Goal: Use online tool/utility: Utilize a website feature to perform a specific function

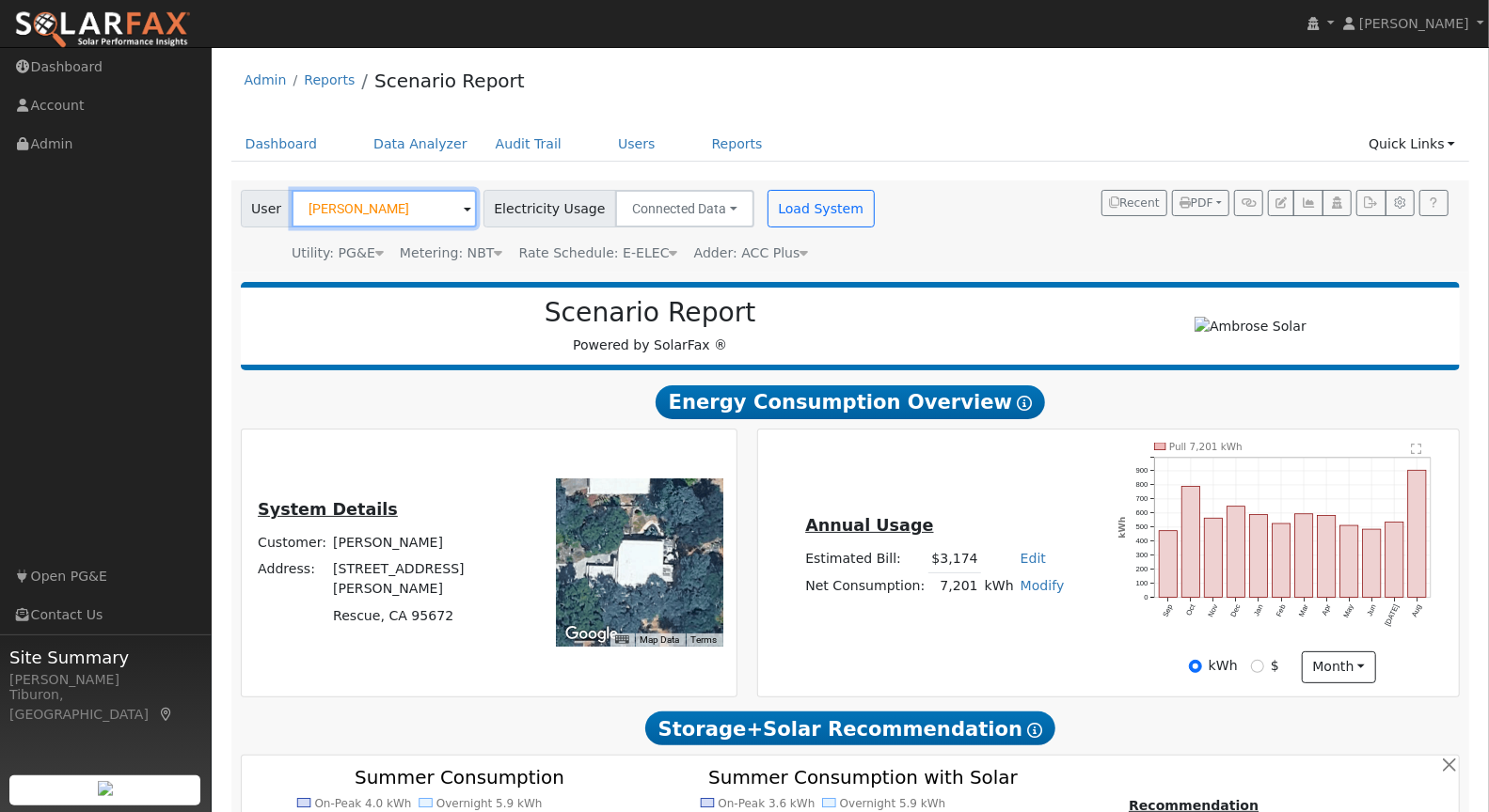
click at [374, 211] on input "[PERSON_NAME]" at bounding box center [384, 209] width 185 height 38
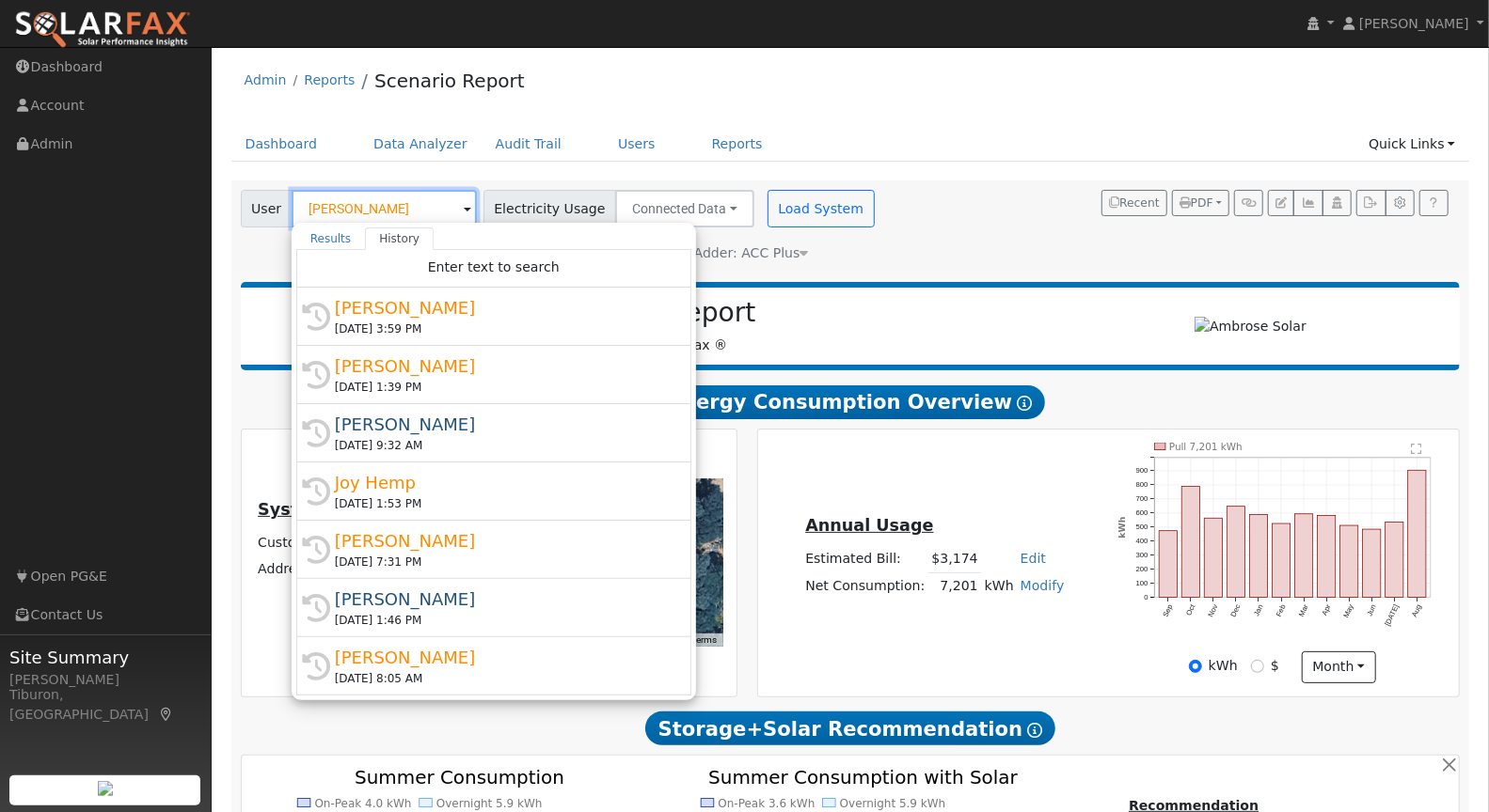
click at [374, 211] on input "[PERSON_NAME]" at bounding box center [384, 209] width 185 height 38
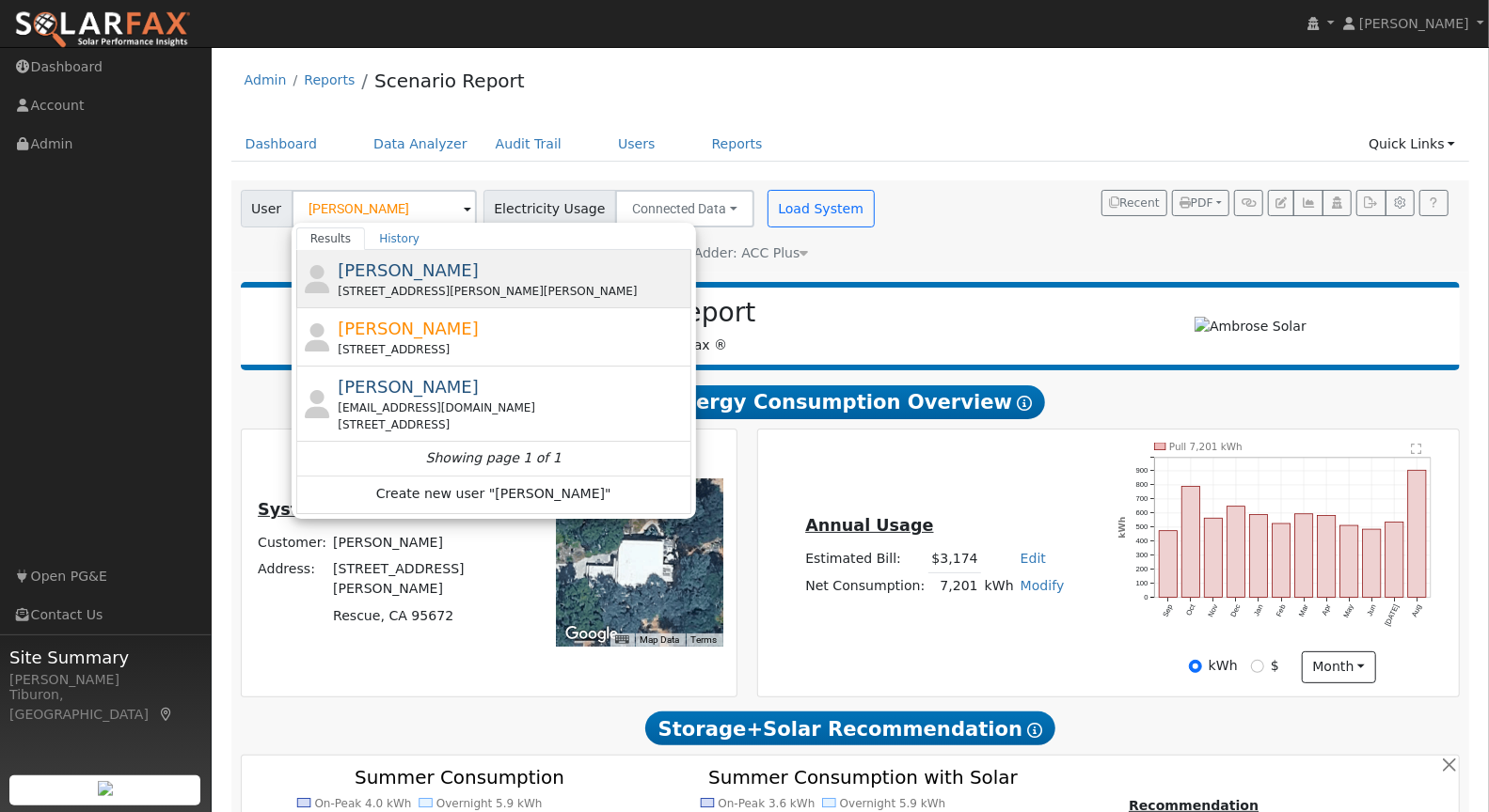
click at [448, 280] on div "[PERSON_NAME] [STREET_ADDRESS][PERSON_NAME][PERSON_NAME]" at bounding box center [512, 279] width 349 height 42
type input "[PERSON_NAME]"
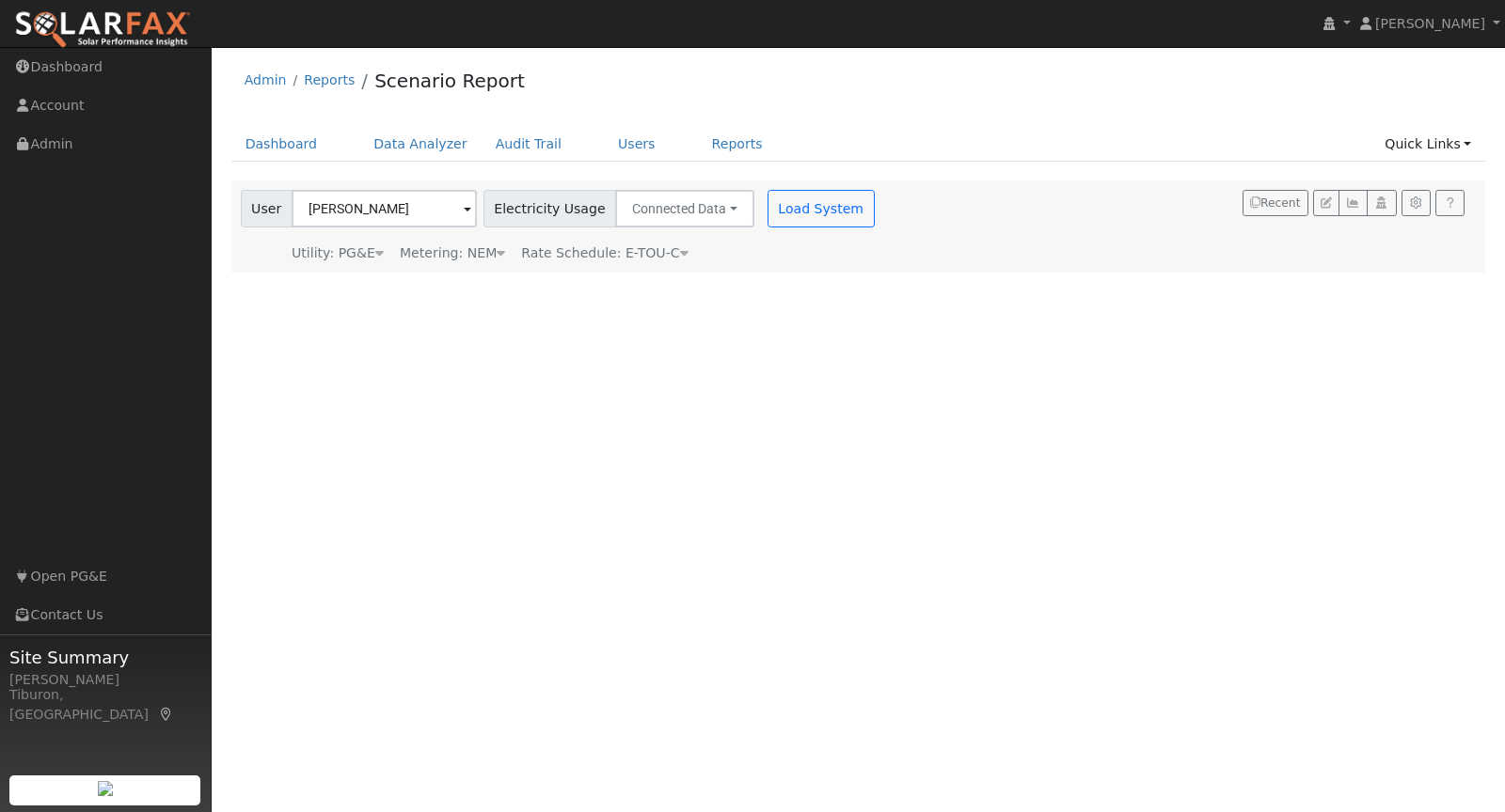
click at [485, 255] on div "Metering: NEM" at bounding box center [452, 254] width 105 height 20
click at [514, 284] on button "NEM" at bounding box center [529, 283] width 73 height 38
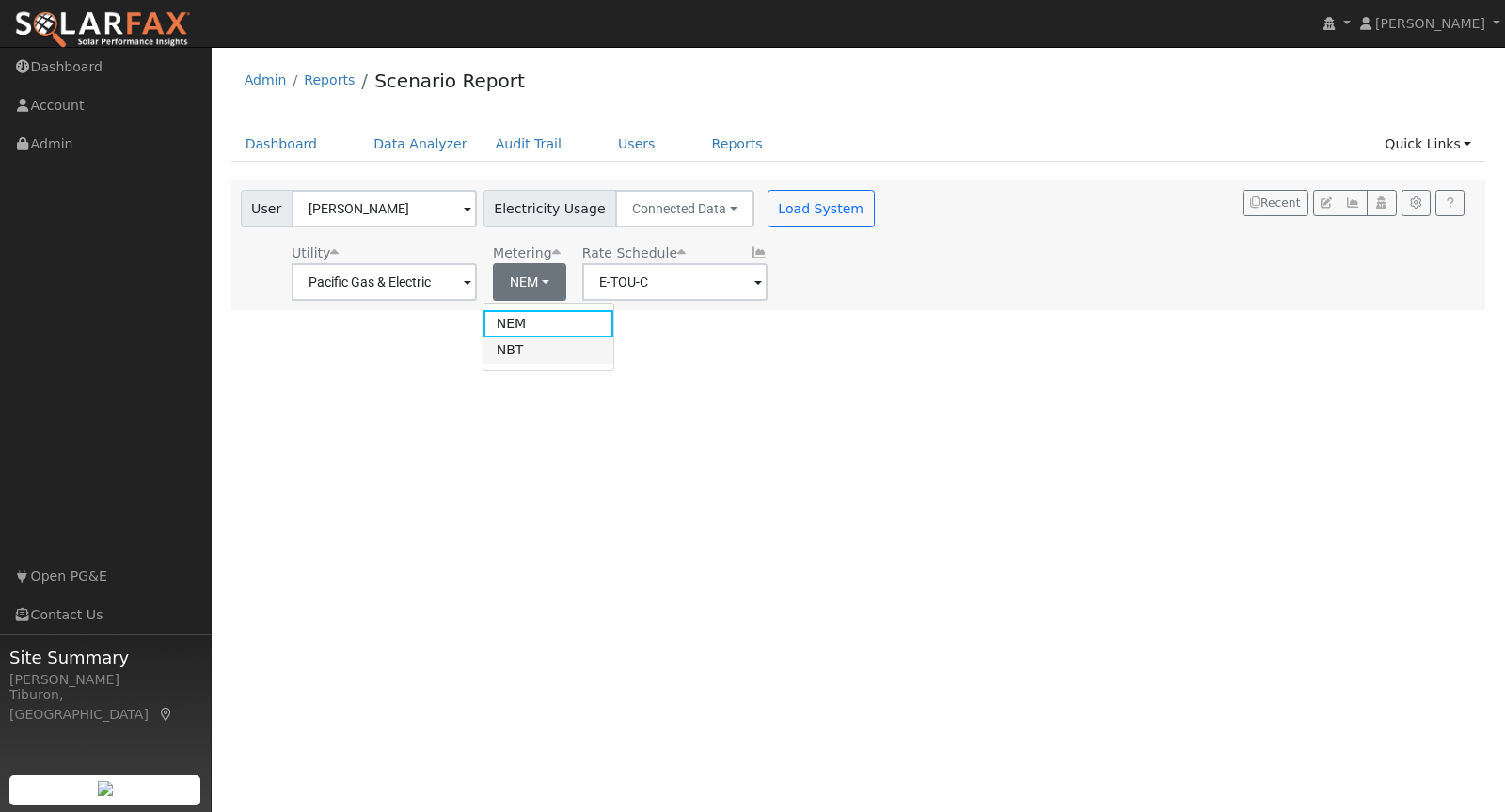
click at [526, 350] on link "NBT" at bounding box center [549, 351] width 131 height 26
type input "E-ELEC"
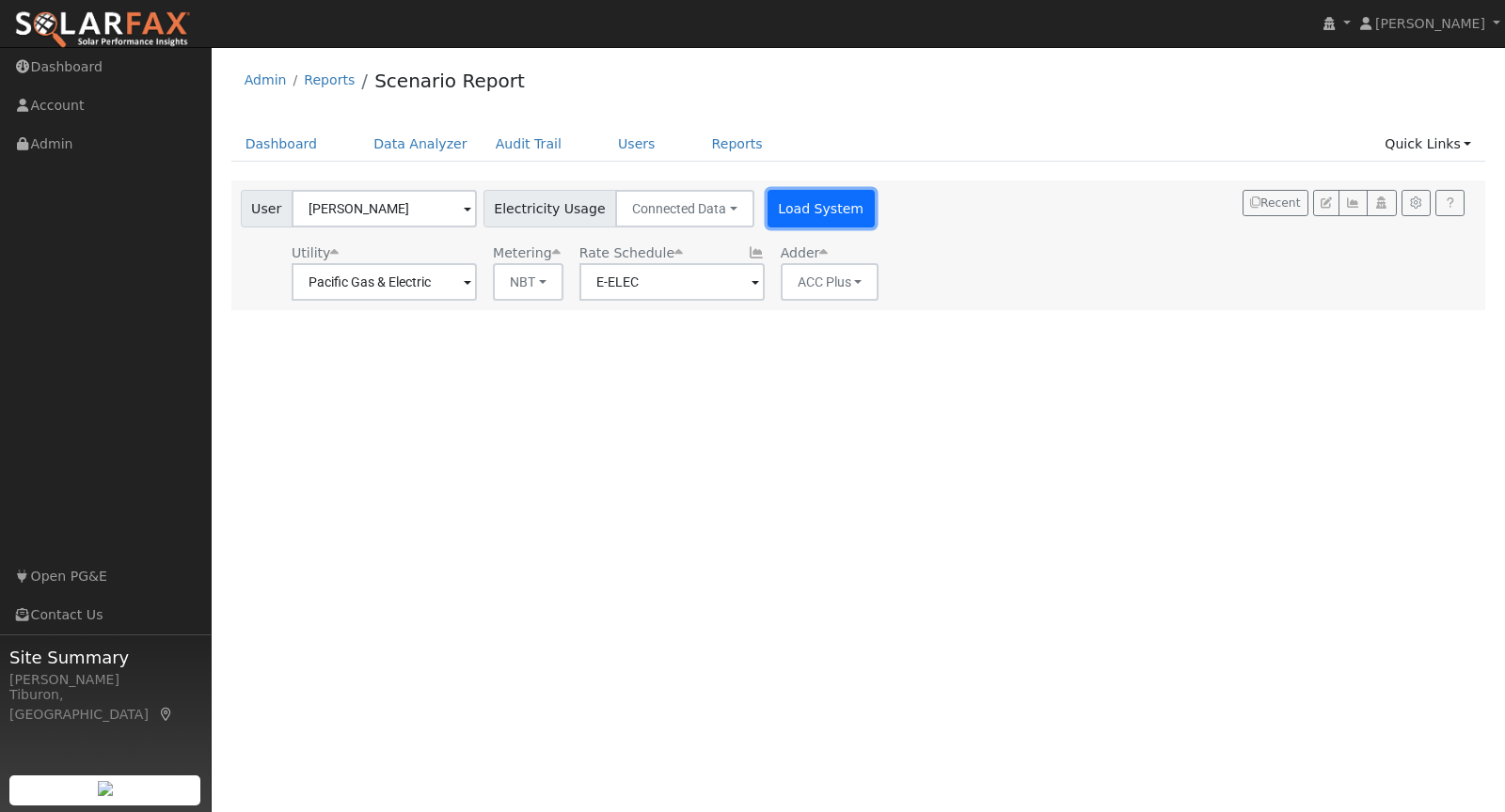
click at [787, 199] on button "Load System" at bounding box center [820, 209] width 107 height 38
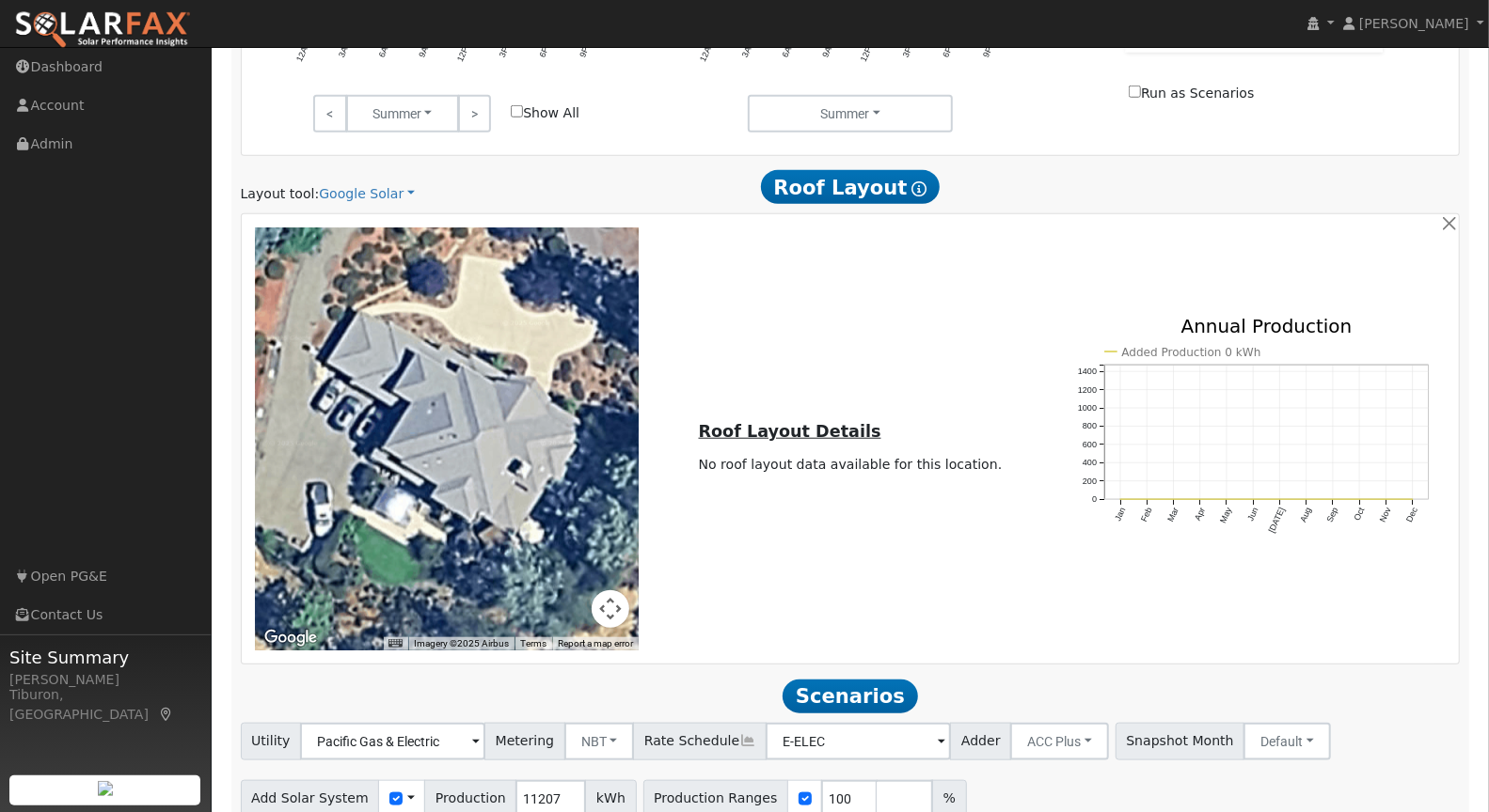
scroll to position [998, 0]
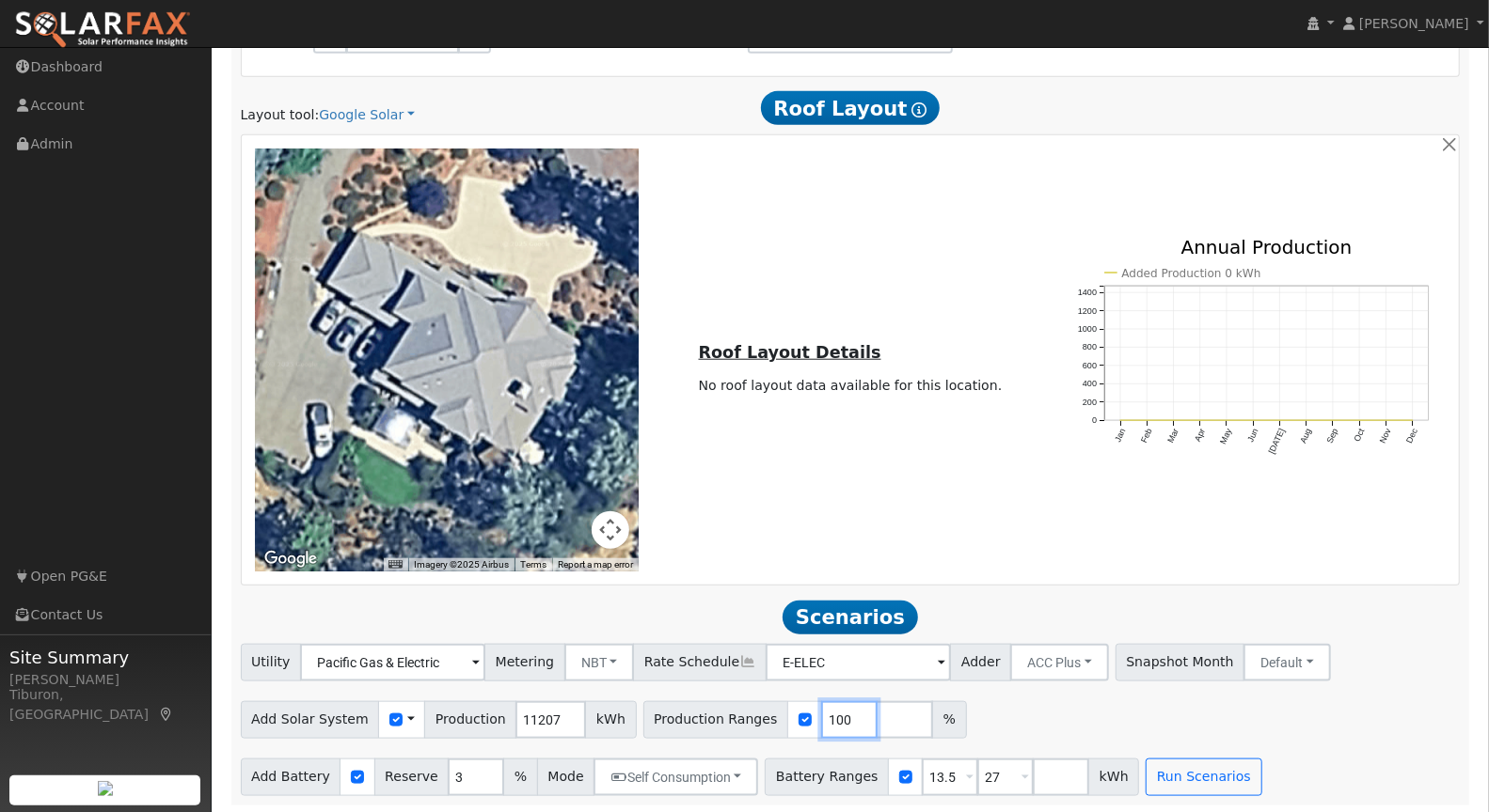
drag, startPoint x: 825, startPoint y: 720, endPoint x: 753, endPoint y: 713, distance: 72.3
click at [753, 664] on div "Production Ranges 100 %" at bounding box center [805, 720] width 324 height 38
type input "123.92"
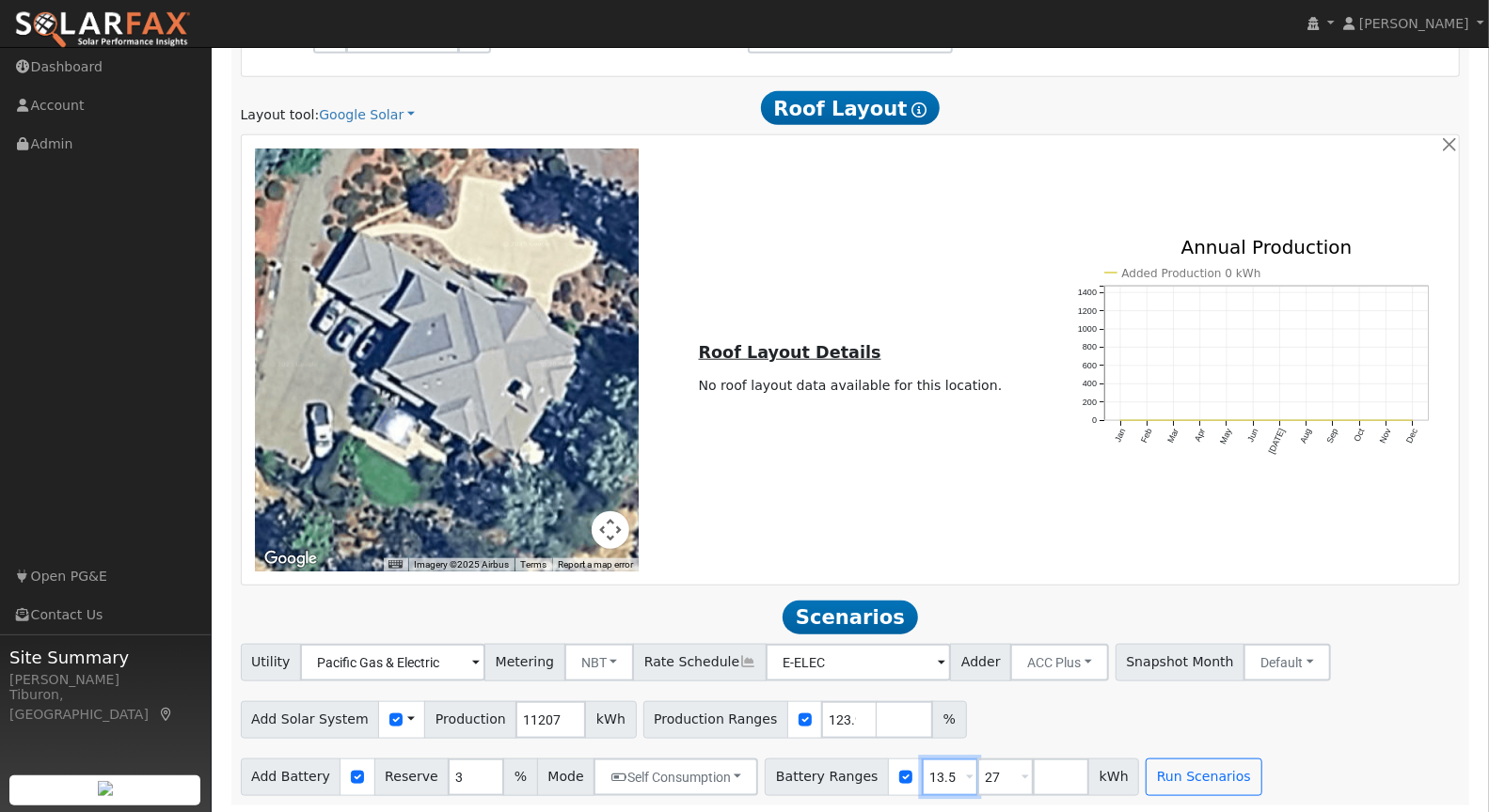
drag, startPoint x: 932, startPoint y: 771, endPoint x: 856, endPoint y: 769, distance: 76.0
click at [857, 664] on div "Battery Ranges 13.5 Overrides Reserve % Mode None None Self Consumption Peak Sa…" at bounding box center [951, 778] width 375 height 38
type input "27"
type input "40.5"
click at [1169, 664] on button "Run Scenarios" at bounding box center [1203, 778] width 116 height 38
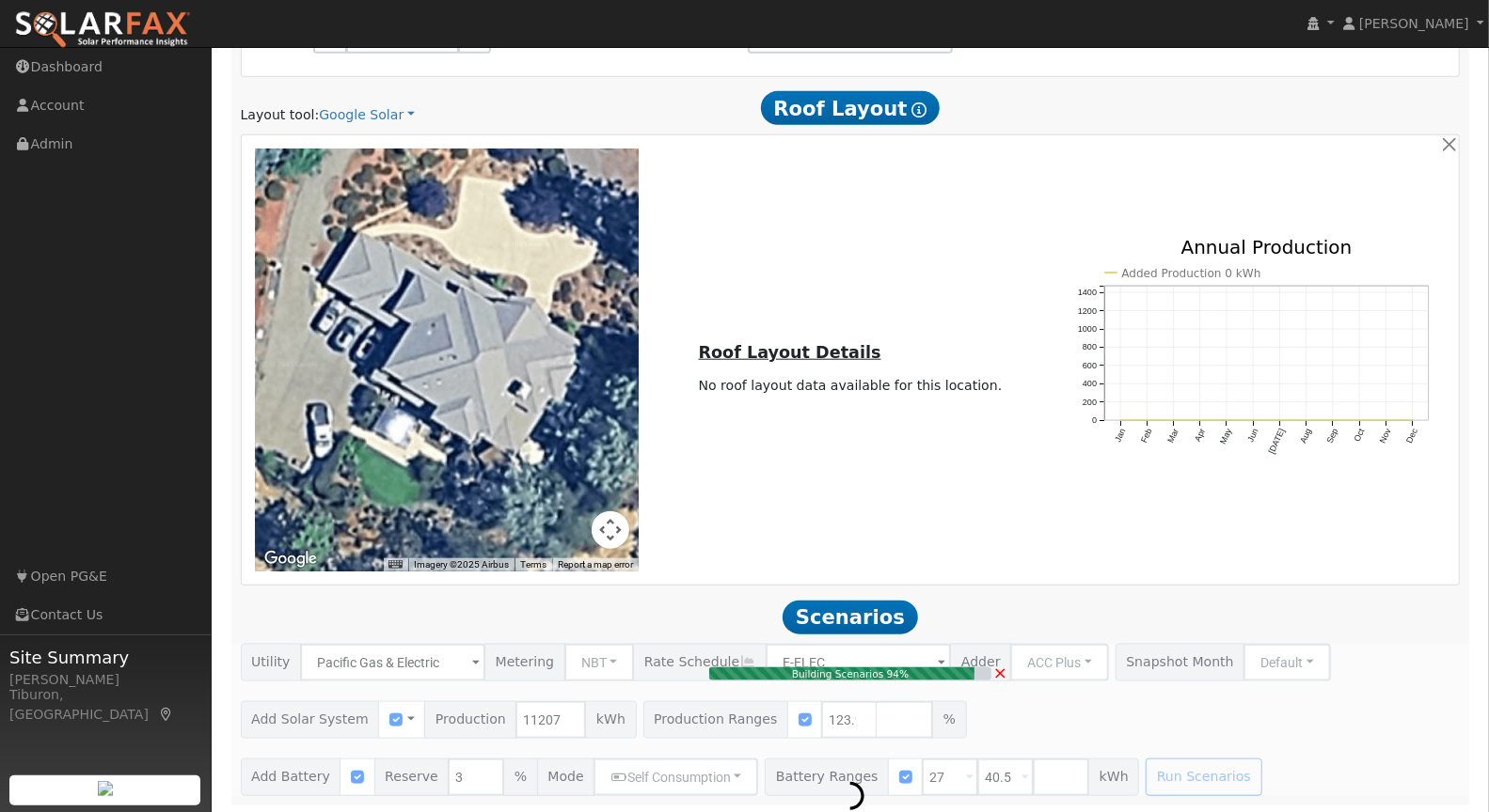
type input "$32,405"
type input "$32,400"
type input "$19,442"
type input "9.3"
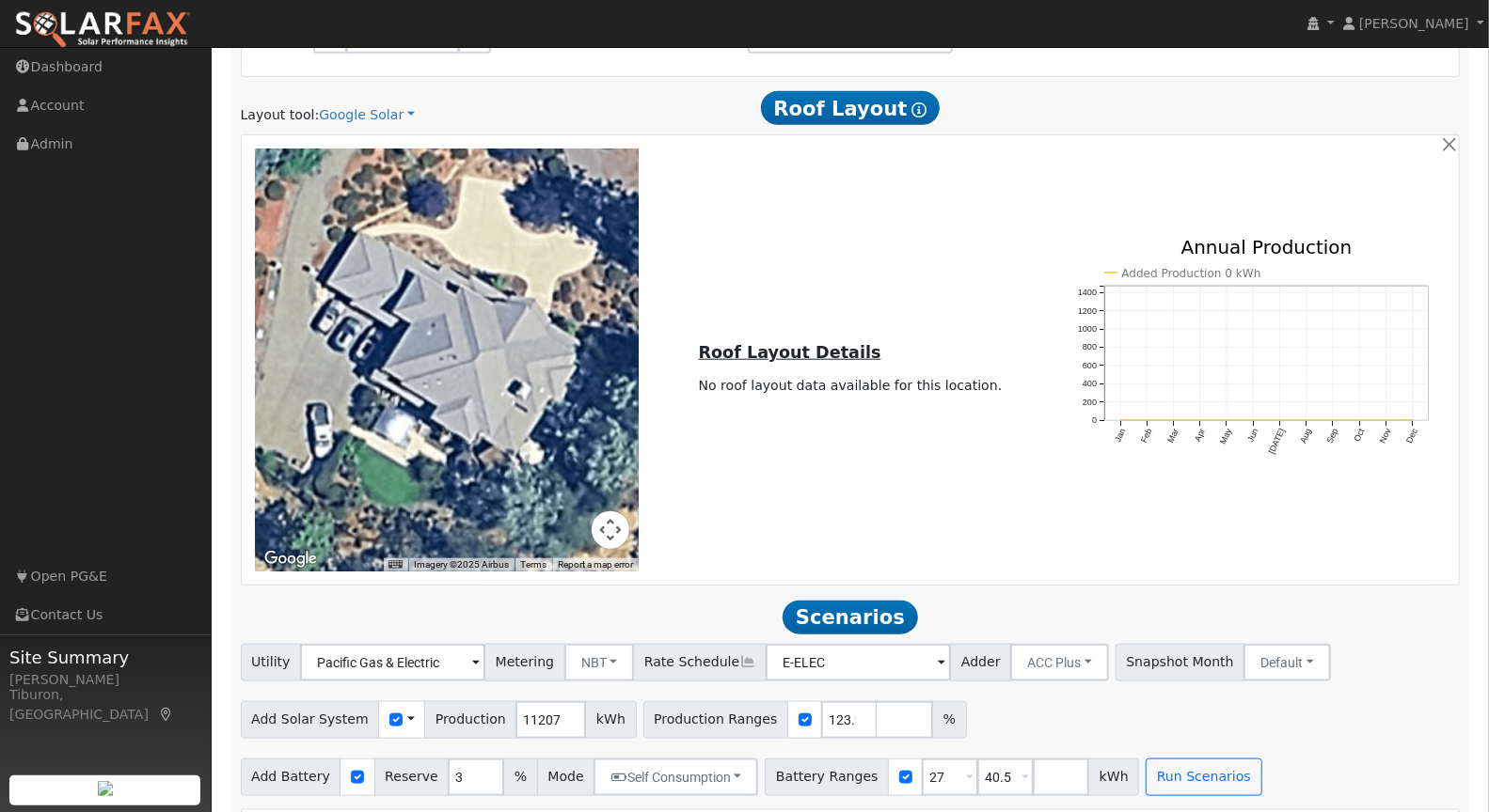
scroll to position [1424, 0]
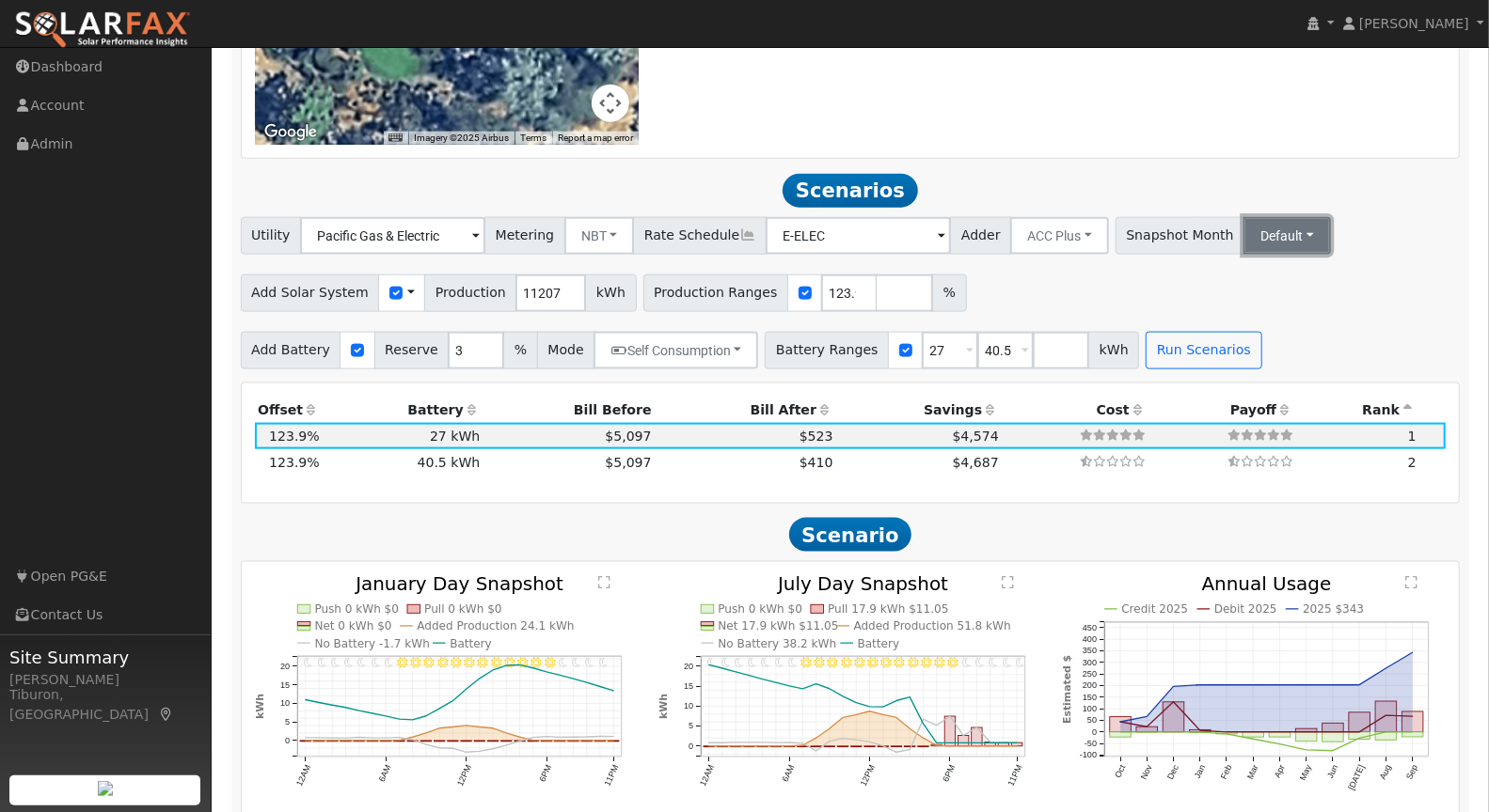
click at [1217, 231] on button "Default" at bounding box center [1287, 236] width 88 height 38
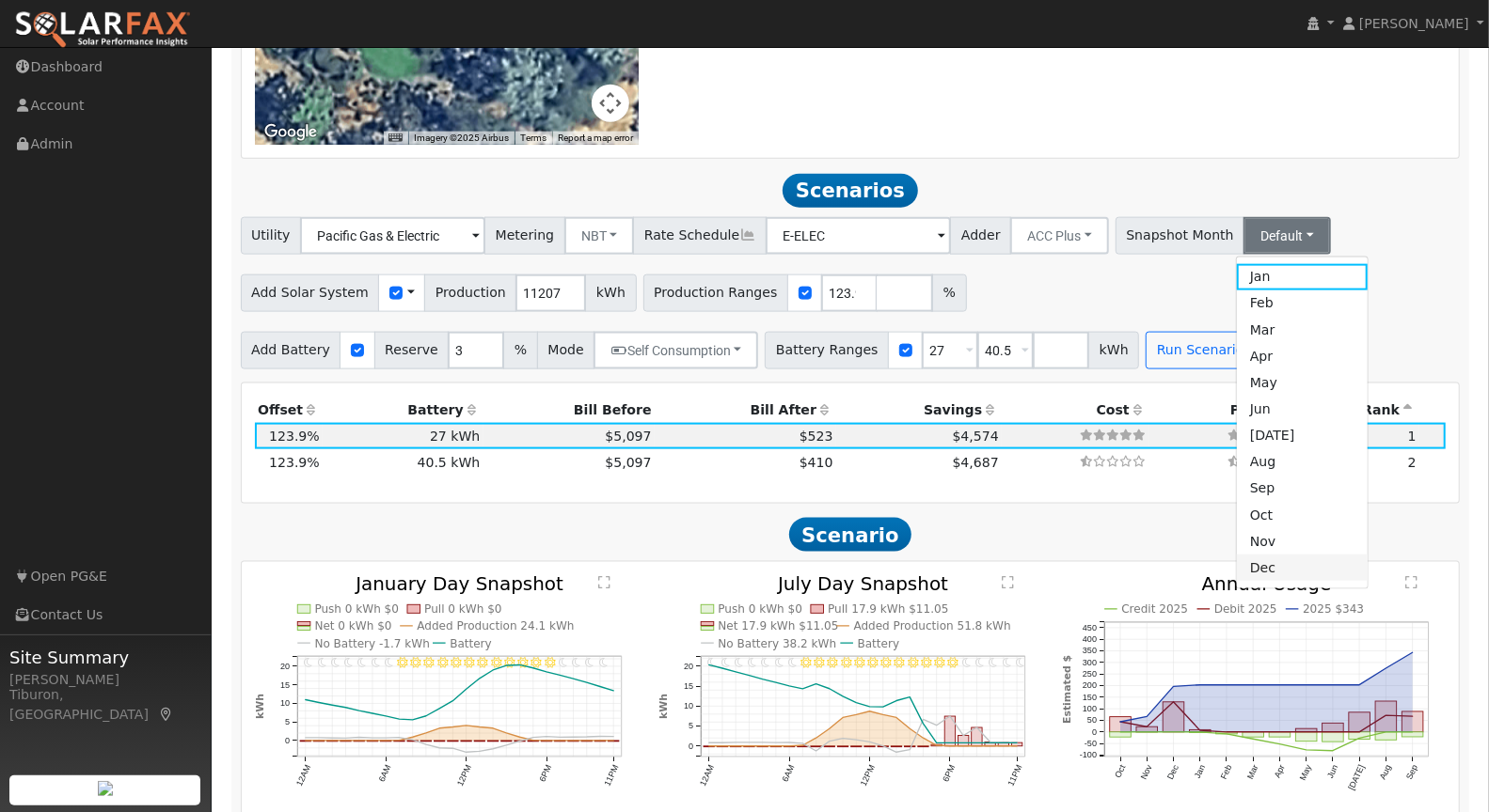
click at [1217, 564] on link "Dec" at bounding box center [1302, 567] width 131 height 26
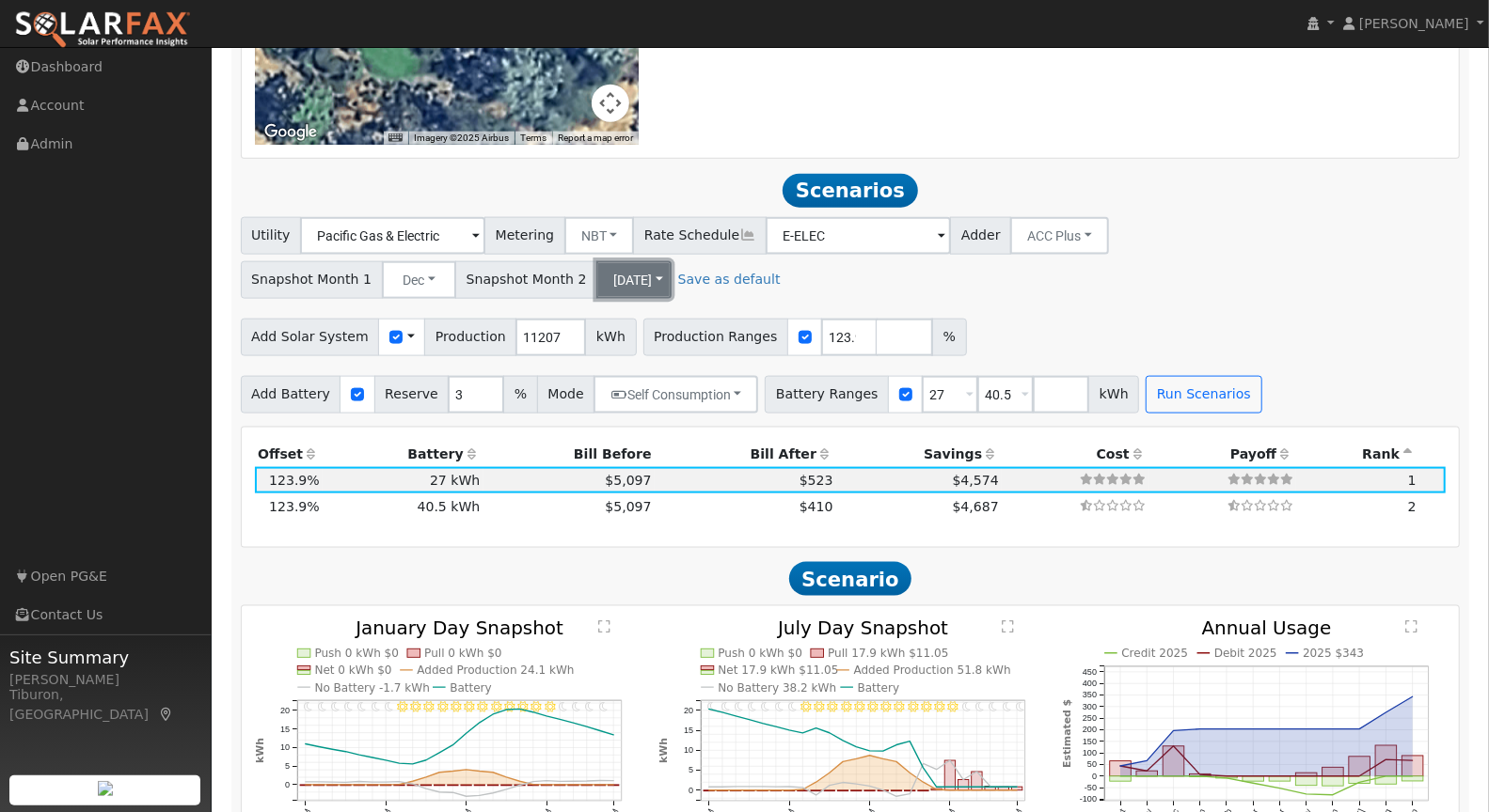
click at [608, 274] on button "[DATE]" at bounding box center [634, 281] width 75 height 38
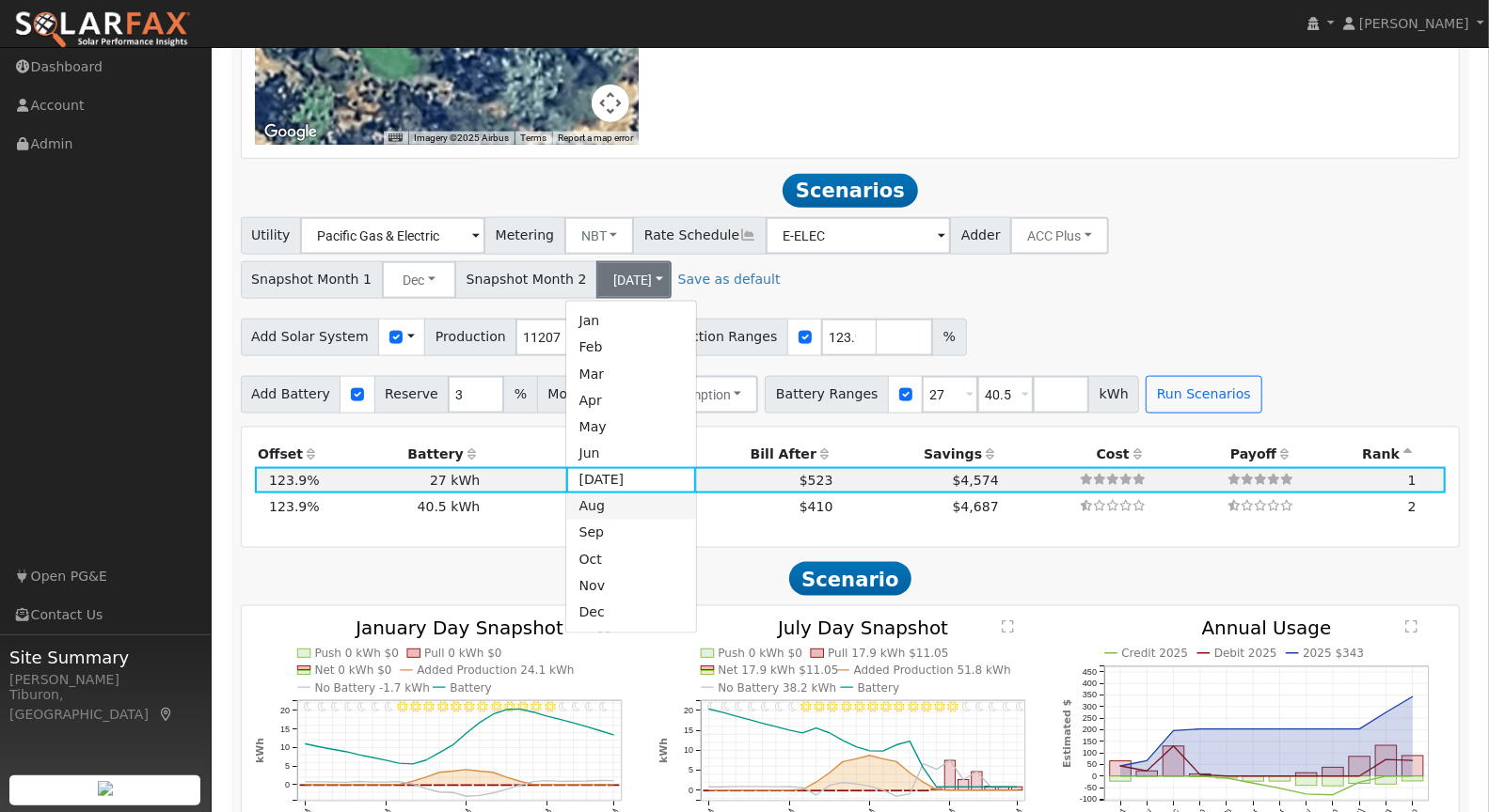
click at [620, 500] on link "Aug" at bounding box center [632, 506] width 131 height 26
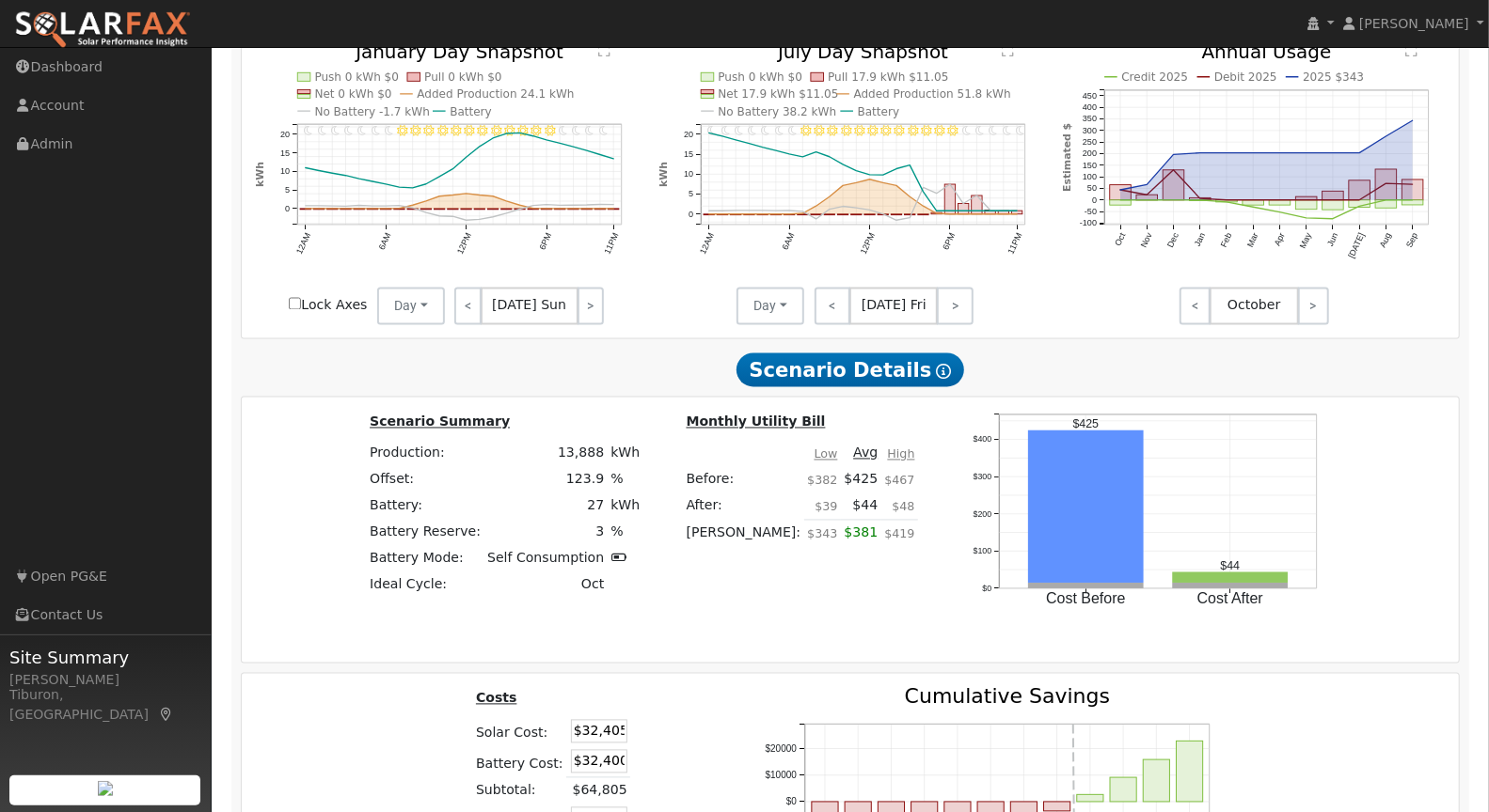
scroll to position [1999, 0]
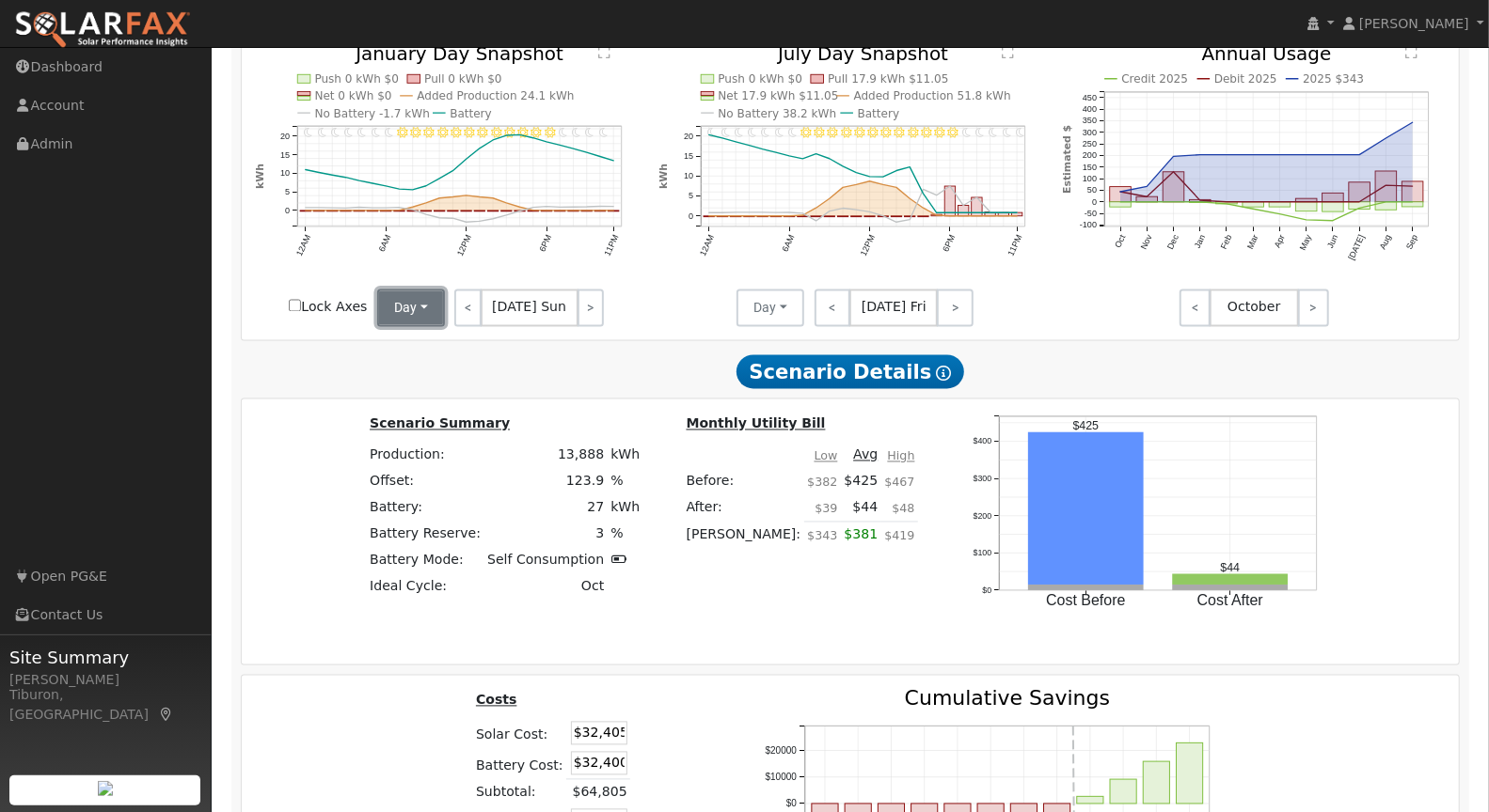
click at [414, 311] on button "Day" at bounding box center [411, 309] width 68 height 38
click at [439, 375] on link "Month Average" at bounding box center [443, 376] width 131 height 26
click at [333, 300] on input "Lock Axes" at bounding box center [336, 306] width 12 height 12
checkbox input "true"
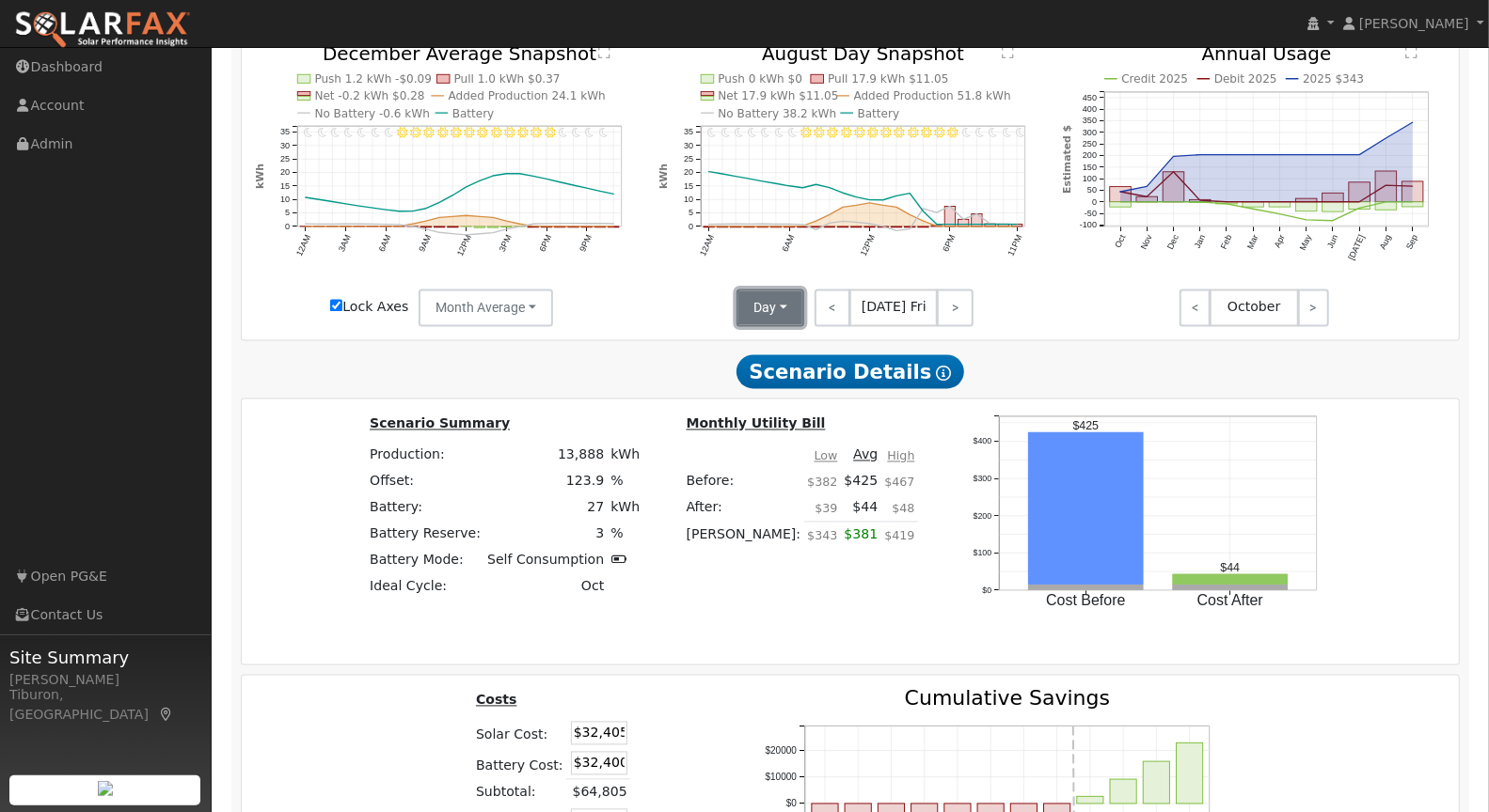
click at [768, 299] on button "Day" at bounding box center [770, 309] width 68 height 38
click at [819, 368] on link "Month Average" at bounding box center [803, 376] width 131 height 26
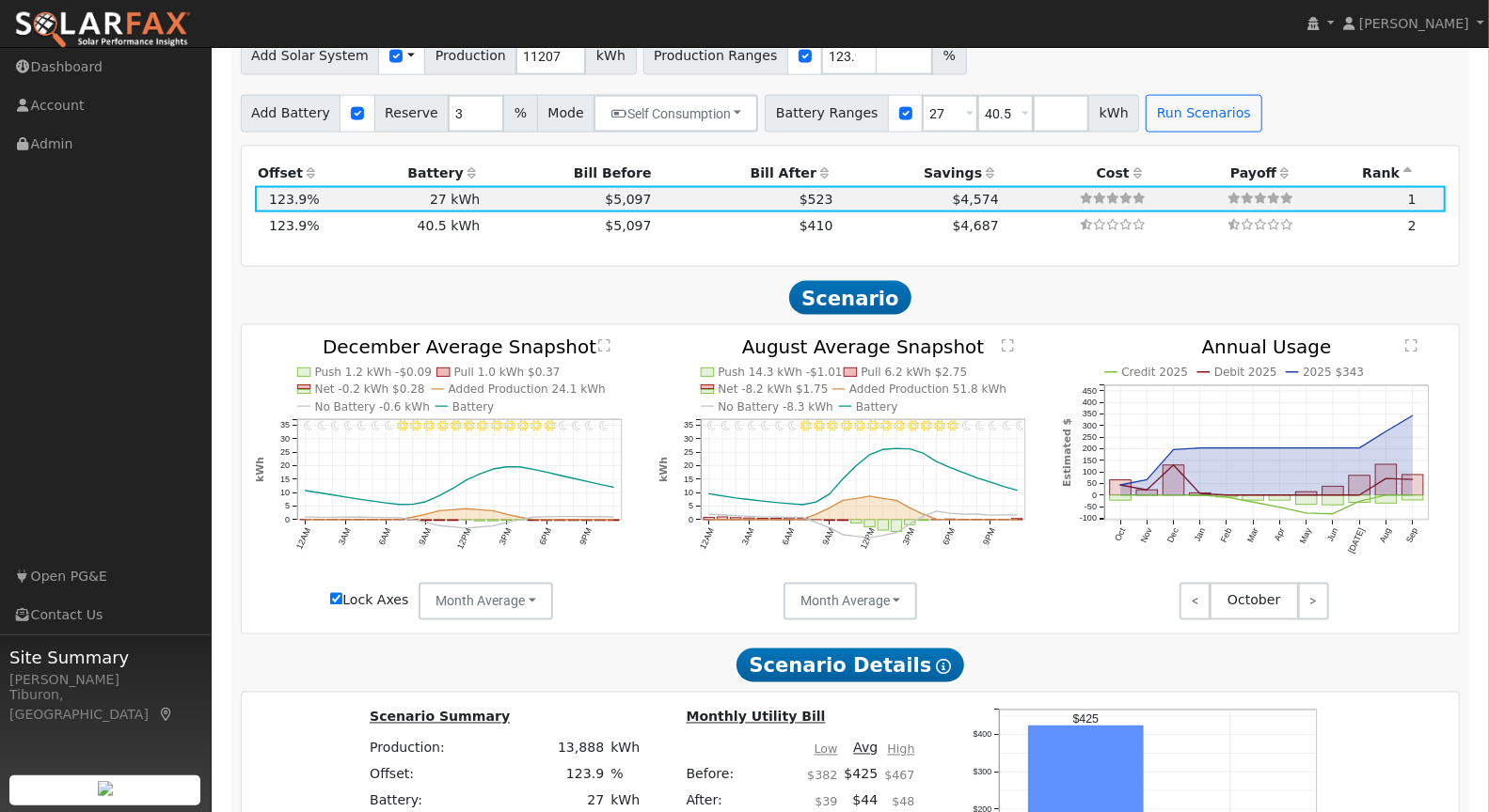
scroll to position [1725, 0]
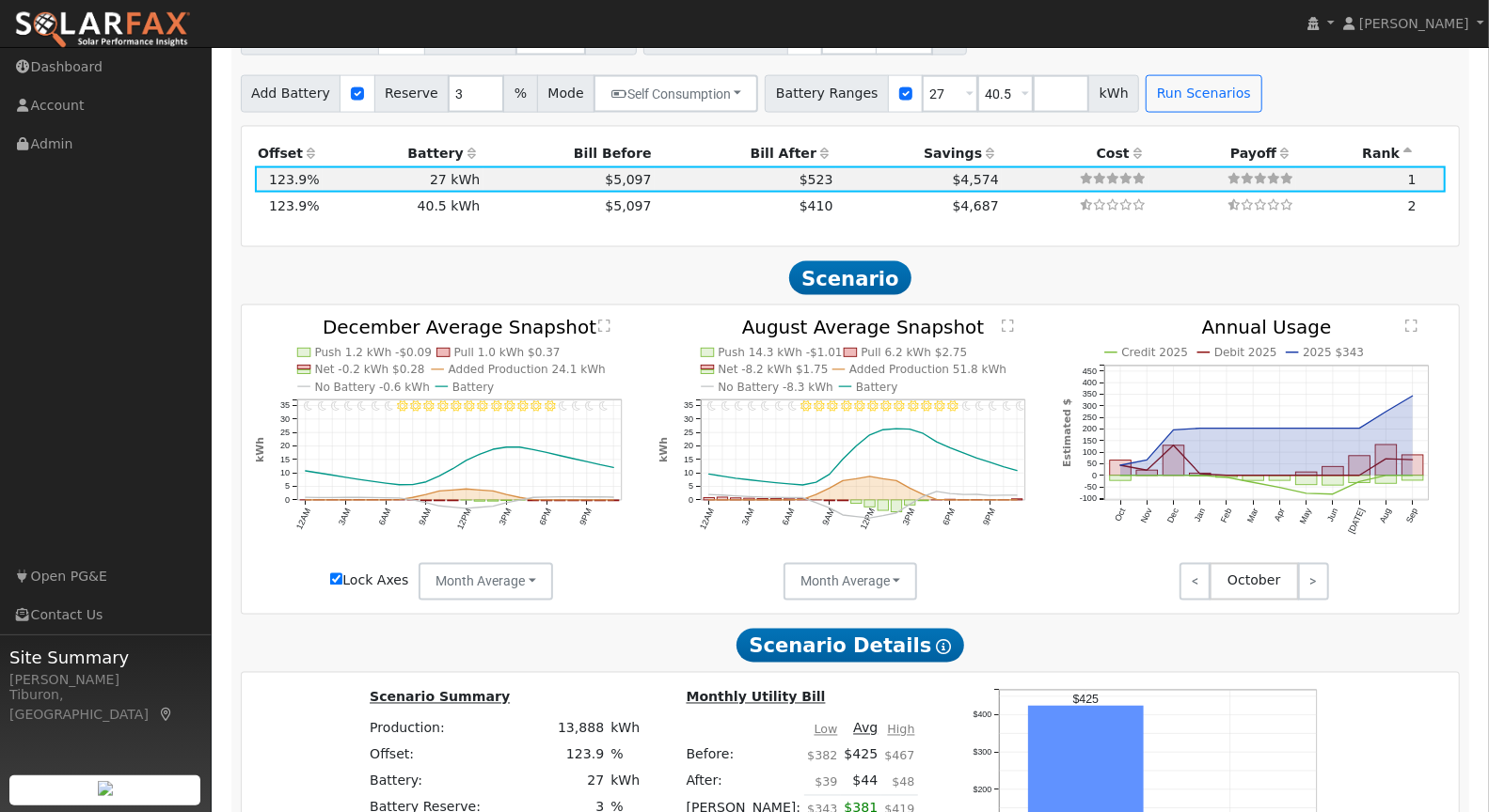
click at [608, 327] on text "" at bounding box center [605, 327] width 12 height 14
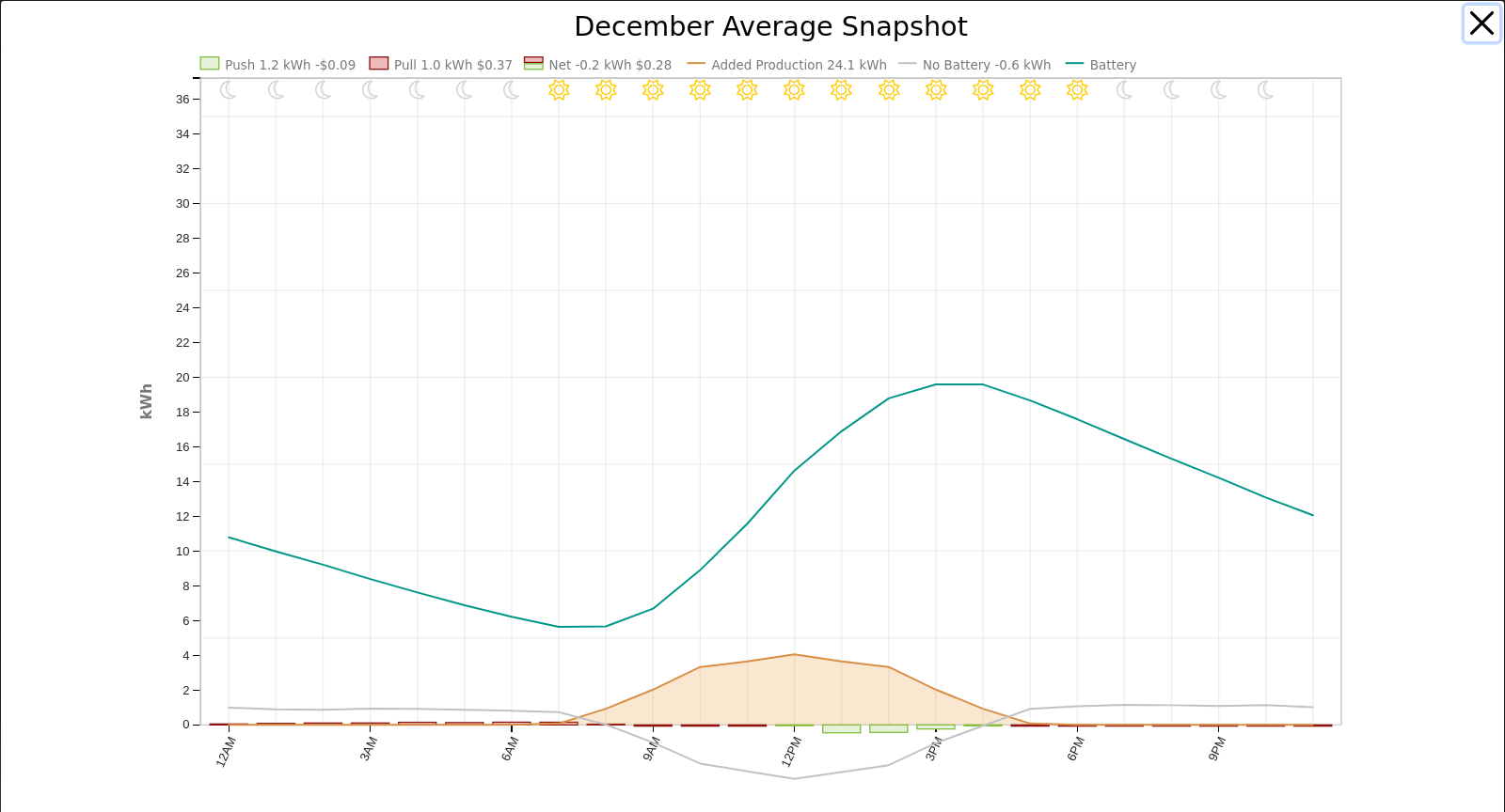
click at [1217, 23] on button "button" at bounding box center [1483, 24] width 36 height 36
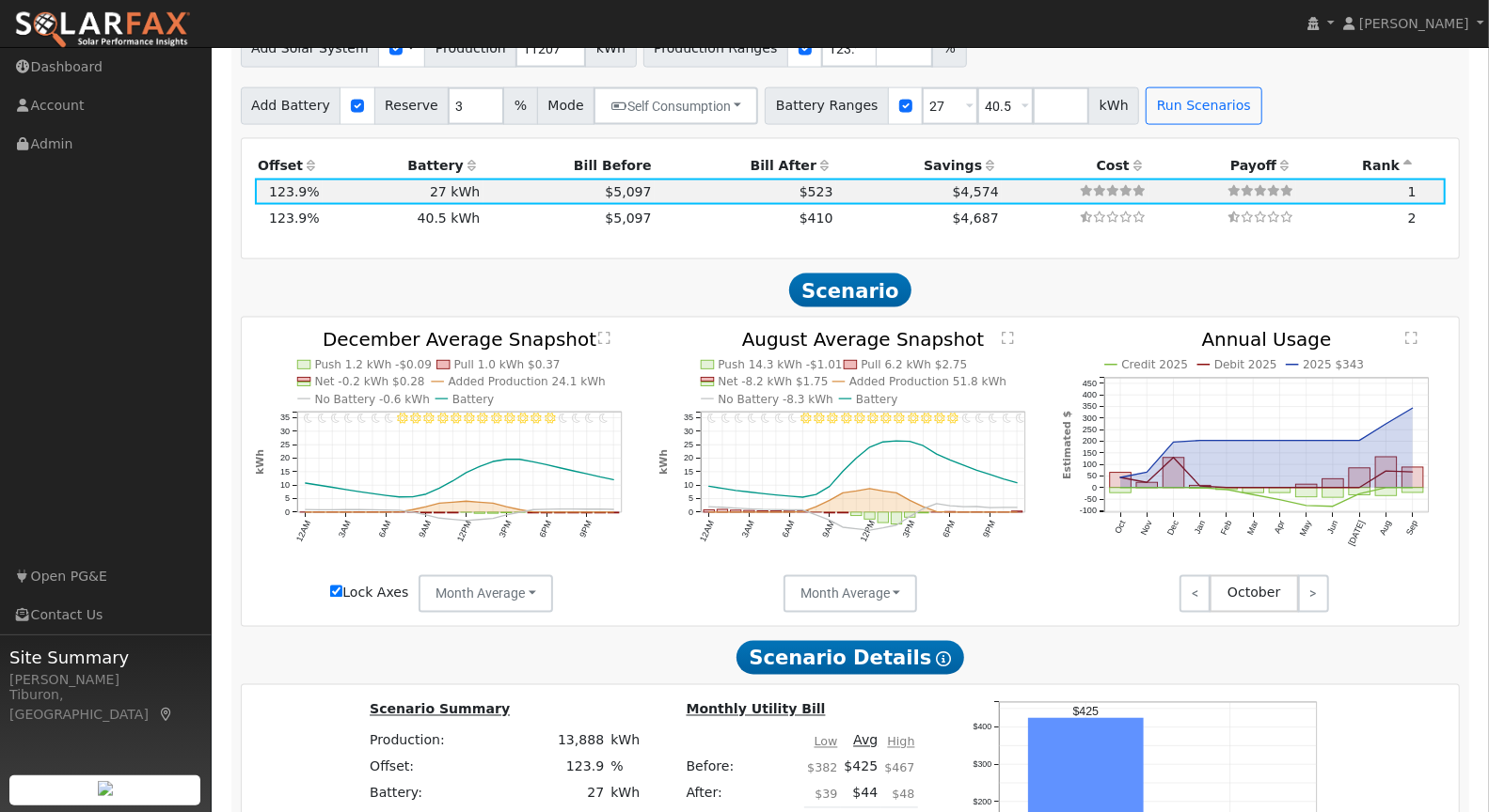
click at [1004, 334] on text "" at bounding box center [1007, 339] width 12 height 14
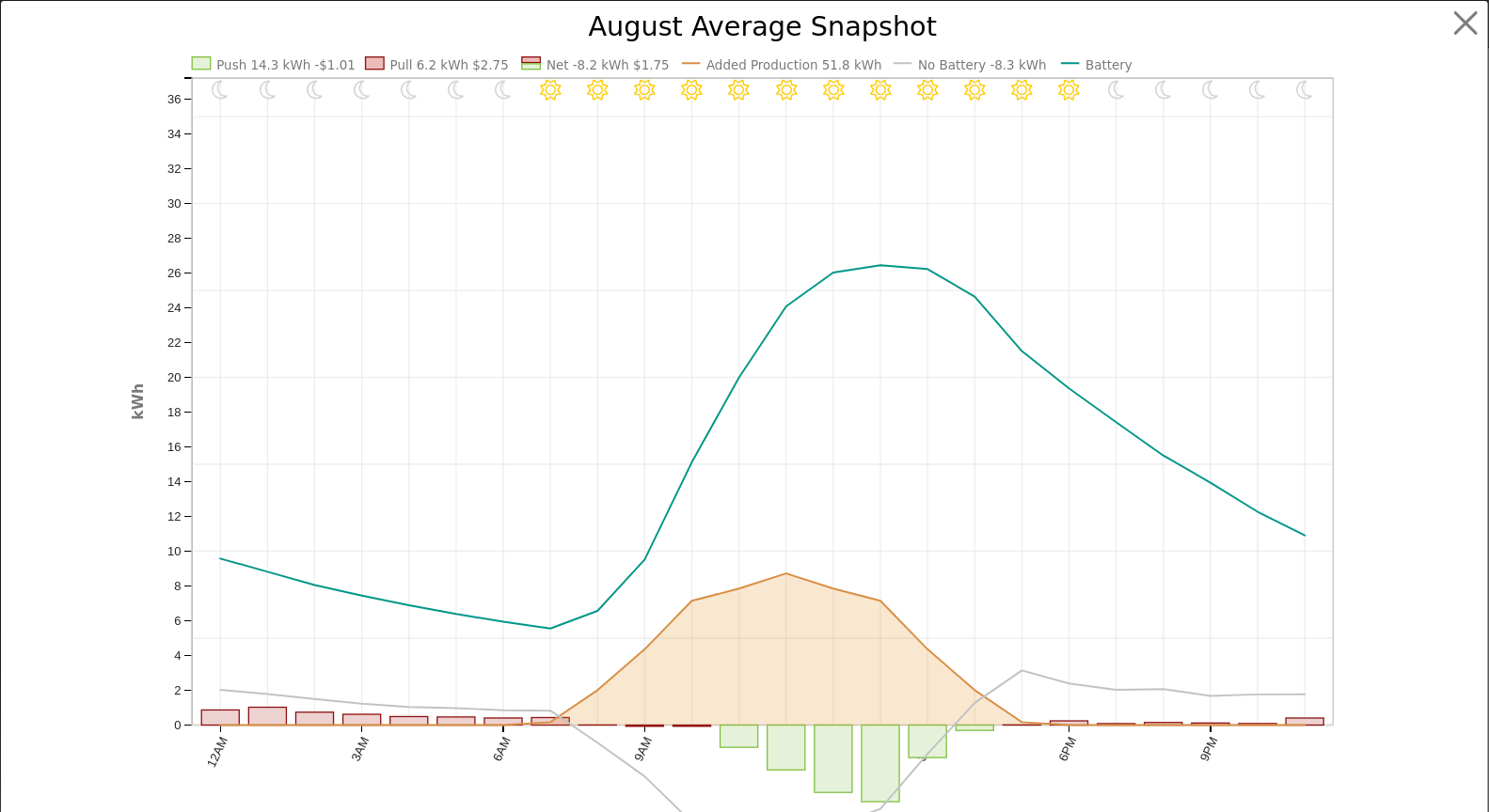
scroll to position [1674, 0]
click at [1217, 27] on button "button" at bounding box center [1483, 24] width 36 height 36
